Goal: Find specific fact: Find specific fact

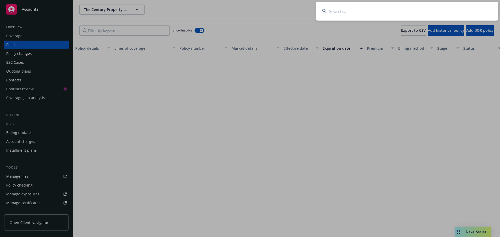
scroll to position [608, 0]
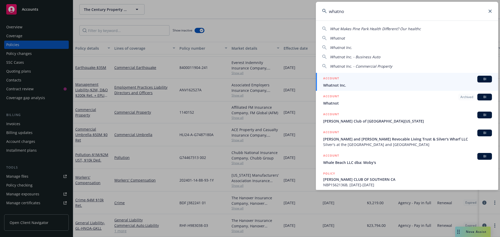
type input "whatnot"
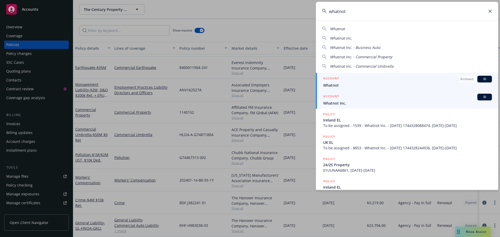
click at [346, 100] on div "ACCOUNT BI" at bounding box center [407, 97] width 169 height 7
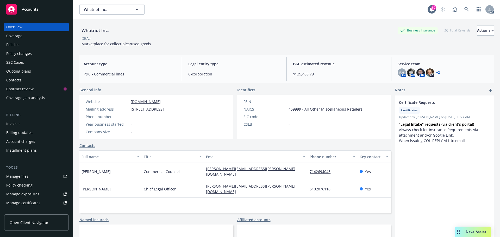
click at [33, 47] on div "Policies" at bounding box center [36, 45] width 60 height 8
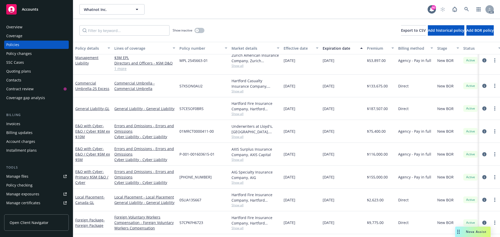
scroll to position [156, 0]
drag, startPoint x: 204, startPoint y: 108, endPoint x: 180, endPoint y: 110, distance: 24.3
click at [180, 110] on div "57CESOF0BRS" at bounding box center [203, 108] width 52 height 23
copy span "57CESOF0BRS"
click at [239, 114] on span "Show all" at bounding box center [256, 113] width 48 height 4
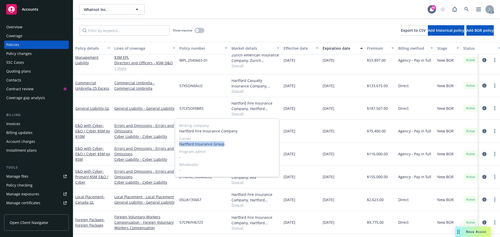
drag, startPoint x: 219, startPoint y: 145, endPoint x: 180, endPoint y: 145, distance: 39.3
click at [180, 145] on span "Hartford Insurance Group" at bounding box center [227, 143] width 96 height 5
copy span "Hartford Insurance Group"
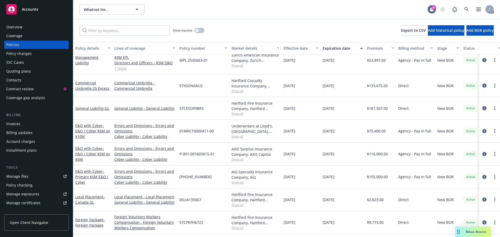
click at [482, 109] on icon "circleInformation" at bounding box center [484, 108] width 4 height 4
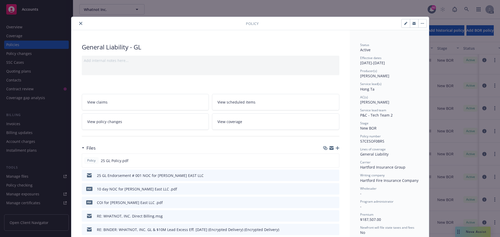
click at [79, 23] on icon "close" at bounding box center [80, 23] width 3 height 3
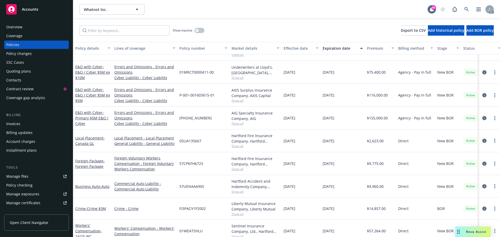
scroll to position [161, 0]
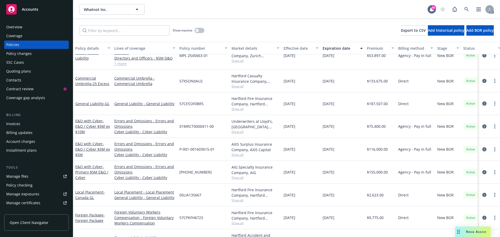
click at [482, 103] on icon "circleInformation" at bounding box center [484, 104] width 4 height 4
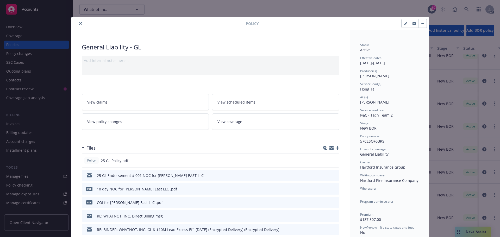
scroll to position [16, 0]
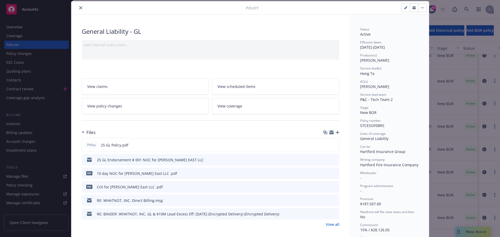
click at [79, 7] on icon "close" at bounding box center [80, 7] width 3 height 3
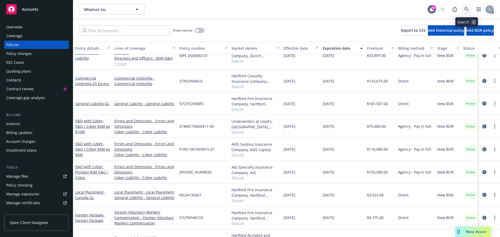
click at [469, 6] on link at bounding box center [467, 9] width 10 height 10
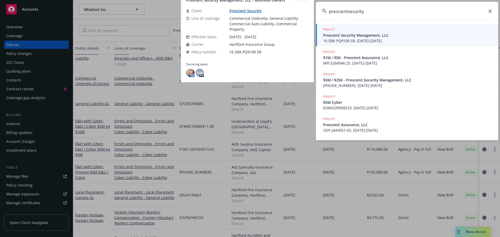
type input "prescientsecurity"
click at [376, 37] on span "Prescient Security Management, LLC" at bounding box center [407, 35] width 169 height 5
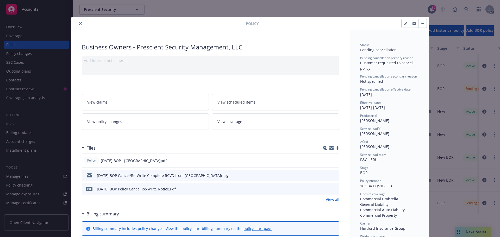
click at [81, 22] on button "close" at bounding box center [81, 23] width 6 height 6
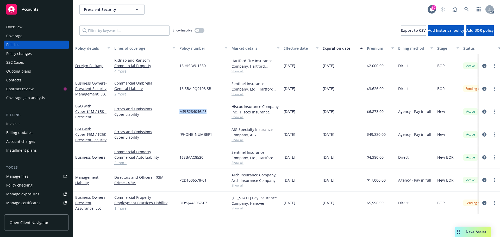
drag, startPoint x: 209, startPoint y: 110, endPoint x: 180, endPoint y: 111, distance: 28.9
click at [180, 111] on div "MPL5284046.25" at bounding box center [203, 111] width 52 height 23
copy span "MPL5284046.25"
click at [236, 117] on span "Show all" at bounding box center [256, 117] width 48 height 4
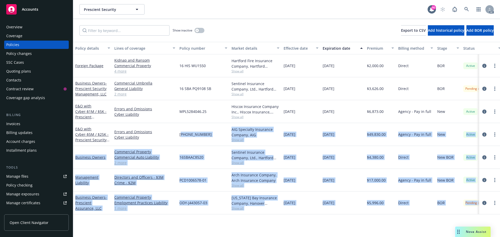
drag, startPoint x: 209, startPoint y: 147, endPoint x: 192, endPoint y: 140, distance: 18.6
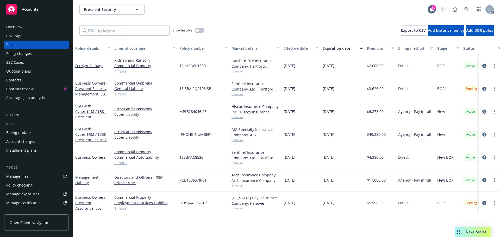
click at [240, 115] on span "Show all" at bounding box center [256, 117] width 48 height 4
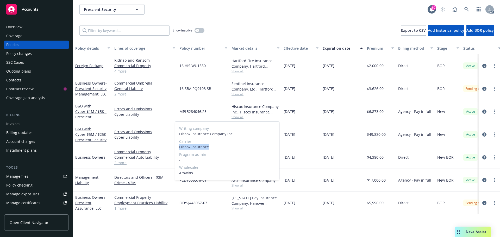
drag, startPoint x: 208, startPoint y: 148, endPoint x: 182, endPoint y: 147, distance: 25.8
click at [180, 147] on span "Hiscox Insurance" at bounding box center [227, 146] width 96 height 5
copy span "Hiscox Insurance"
